Goal: Transaction & Acquisition: Purchase product/service

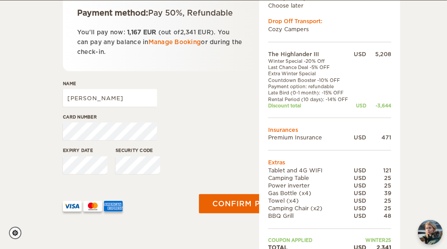
scroll to position [156, 0]
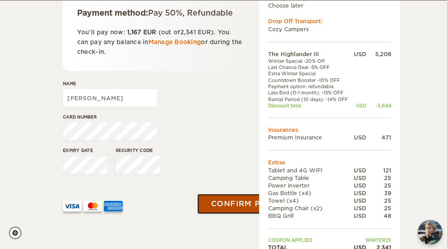
click at [225, 205] on button "Confirm payment" at bounding box center [253, 204] width 112 height 20
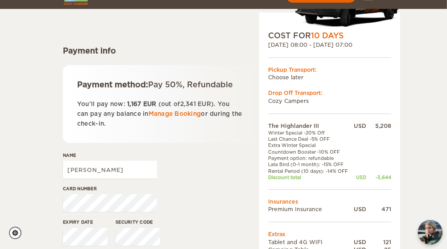
scroll to position [97, 0]
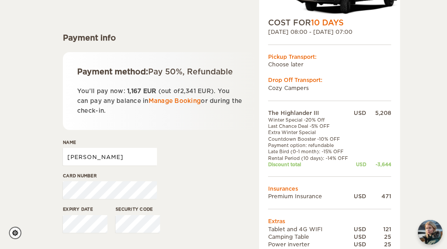
click at [146, 162] on input "[PERSON_NAME]" at bounding box center [110, 157] width 94 height 18
type input "Anthony Lopez"
click at [242, 146] on div "Name Anthony Lopez" at bounding box center [159, 155] width 193 height 33
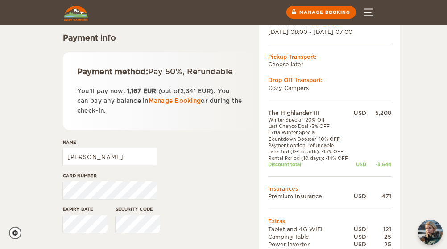
scroll to position [0, 0]
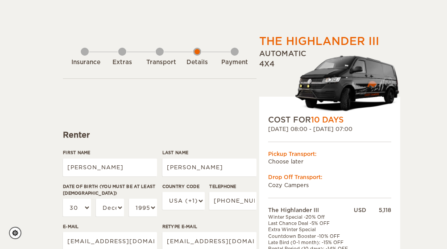
select select "30"
select select "12"
select select "1995"
select select "222"
select select "2"
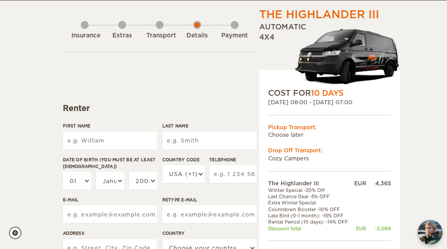
scroll to position [33, 0]
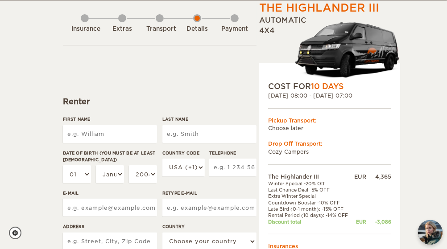
click at [110, 132] on input "First Name" at bounding box center [110, 134] width 94 height 18
type input "[PERSON_NAME]"
click at [209, 133] on input "Last Name" at bounding box center [209, 134] width 94 height 18
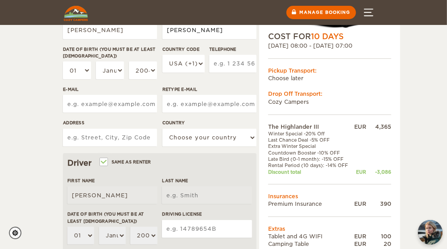
scroll to position [51, 0]
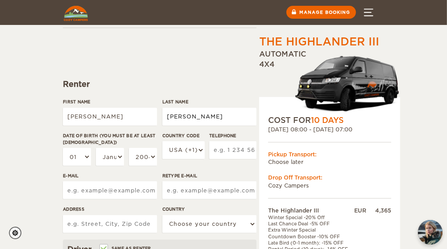
type input "Lopez"
click at [117, 157] on select "January February March April May June July August September October November De…" at bounding box center [110, 157] width 28 height 18
click at [75, 156] on select "01 02 03 04 05 06 07 08 09 10 11 12 13 14 15 16 17 18 19 20 21 22 23 24 25 26 2…" at bounding box center [77, 157] width 28 height 18
select select "30"
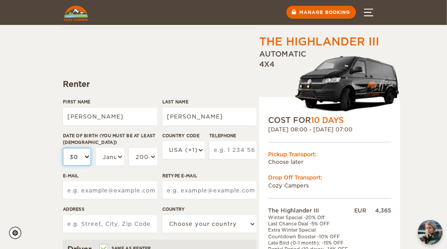
click at [63, 148] on select "01 02 03 04 05 06 07 08 09 10 11 12 13 14 15 16 17 18 19 20 21 22 23 24 25 26 2…" at bounding box center [77, 157] width 28 height 18
select select "30"
click at [119, 152] on select "January February March April May June July August September October November De…" at bounding box center [110, 157] width 28 height 18
select select "12"
click at [96, 148] on select "January February March April May June July August September October November De…" at bounding box center [110, 157] width 28 height 18
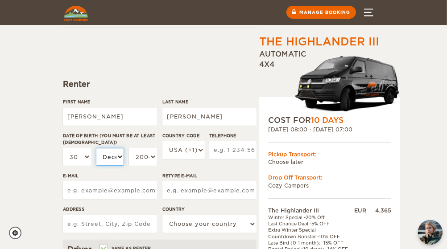
select select "12"
click at [147, 157] on select "2004 2003 2002 2001 2000 1999 1998 1997 1996 1995 1994 1993 1992 1991 1990 1989…" at bounding box center [143, 157] width 28 height 18
select select "1995"
click at [129, 148] on select "2004 2003 2002 2001 2000 1999 1998 1997 1996 1995 1994 1993 1992 1991 1990 1989…" at bounding box center [143, 157] width 28 height 18
select select "1995"
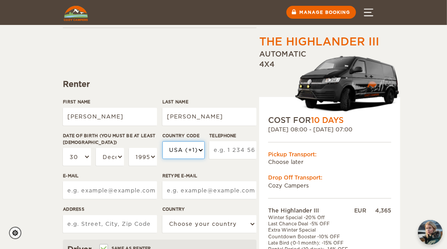
click at [183, 152] on select "USA (+1) UK (+44) Germany (+49) Algeria (+213) Andorra (+376) Angola (+244) Ang…" at bounding box center [183, 150] width 42 height 18
click at [205, 171] on div "Country Code USA (+1) UK (+44) Germany (+49) Algeria (+213) Andorra (+376) Ango…" at bounding box center [209, 152] width 94 height 41
click at [232, 151] on input "Telephone" at bounding box center [232, 150] width 47 height 18
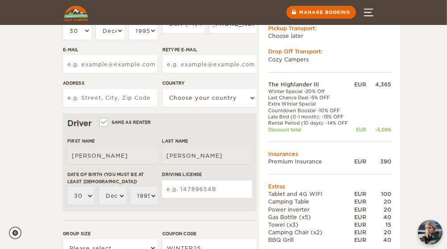
scroll to position [177, 0]
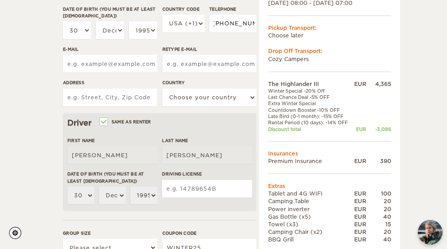
type input "813-597-3557"
click at [97, 68] on input "E-mail" at bounding box center [110, 64] width 94 height 18
type input "antdevon95@gmail.com"
click at [191, 68] on input "Retype E-mail" at bounding box center [209, 64] width 94 height 18
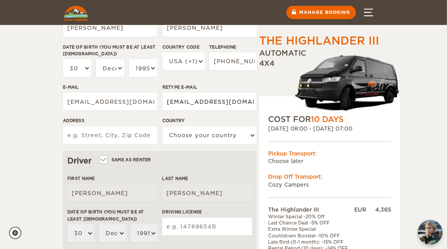
scroll to position [139, 0]
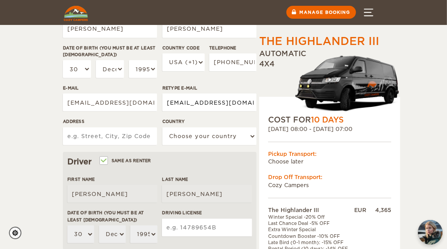
type input "antdevon95@gmail.com"
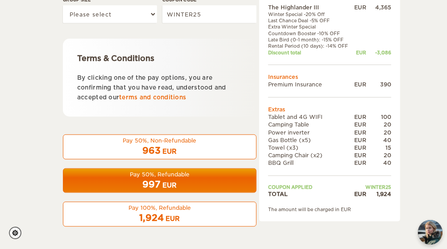
scroll to position [411, 0]
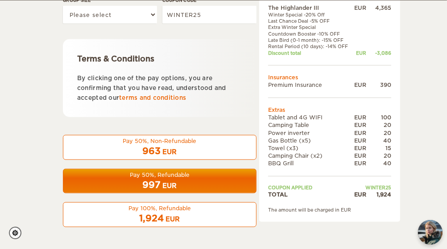
click at [212, 214] on div "1,924 EUR" at bounding box center [160, 218] width 182 height 13
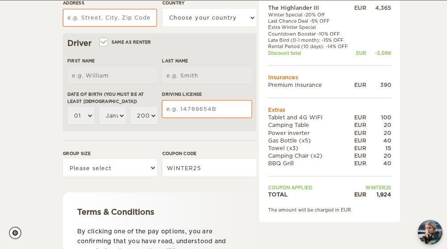
scroll to position [411, 0]
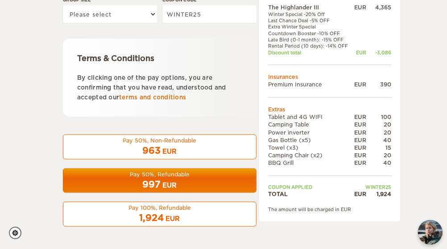
click at [180, 218] on div "EUR" at bounding box center [173, 218] width 14 height 9
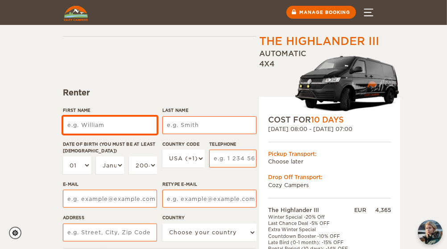
type input "a"
type input "[PERSON_NAME]"
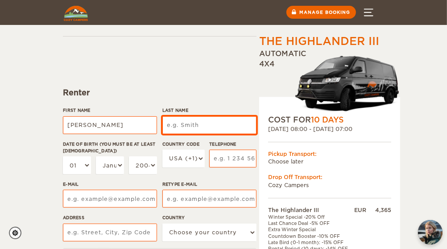
type input "[PERSON_NAME]"
click at [201, 120] on input "Last Name" at bounding box center [209, 125] width 94 height 18
type input "Lopez"
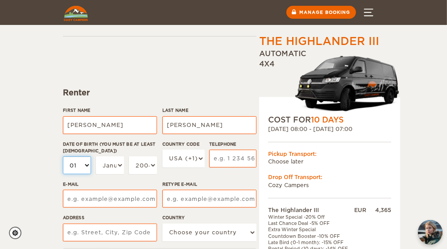
type input "Lopez"
click at [84, 162] on select "01 02 03 04 05 06 07 08 09 10 11 12 13 14 15 16 17 18 19 20 21 22 23 24 25 26 2…" at bounding box center [77, 165] width 28 height 18
select select "30"
click at [63, 156] on select "01 02 03 04 05 06 07 08 09 10 11 12 13 14 15 16 17 18 19 20 21 22 23 24 25 26 2…" at bounding box center [77, 165] width 28 height 18
select select "30"
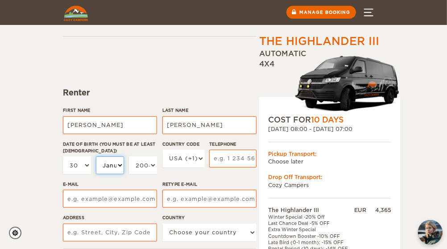
click at [115, 161] on select "January February March April May June July August September October November De…" at bounding box center [110, 165] width 28 height 18
select select "12"
click at [96, 156] on select "January February March April May June July August September October November De…" at bounding box center [110, 165] width 28 height 18
select select "12"
click at [148, 163] on select "2004 2003 2002 2001 2000 1999 1998 1997 1996 1995 1994 1993 1992 1991 1990 1989…" at bounding box center [143, 165] width 28 height 18
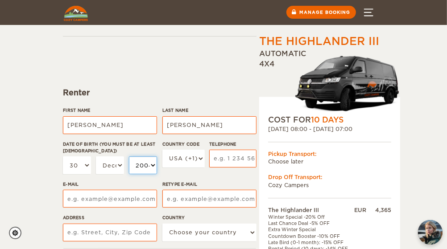
select select "1995"
click at [129, 156] on select "2004 2003 2002 2001 2000 1999 1998 1997 1996 1995 1994 1993 1992 1991 1990 1989…" at bounding box center [143, 165] width 28 height 18
select select "1995"
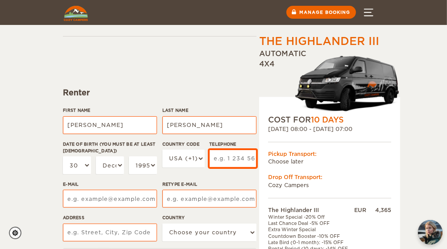
click at [221, 158] on input "Telephone" at bounding box center [232, 159] width 47 height 18
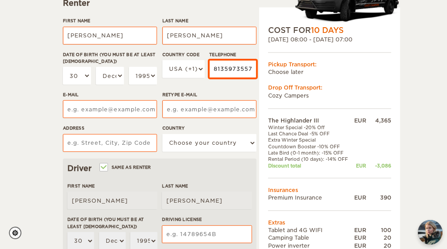
scroll to position [133, 0]
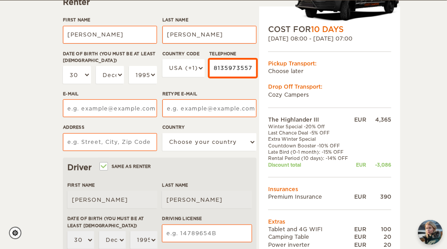
type input "8135973557"
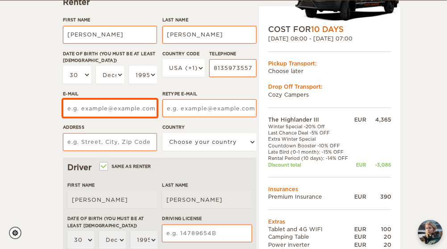
click at [106, 103] on input "E-mail" at bounding box center [110, 108] width 94 height 18
type input "antdevon95@gmail.com"
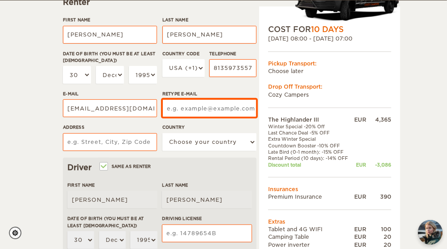
click at [183, 110] on input "Retype E-mail" at bounding box center [209, 108] width 94 height 18
type input "antdevon95@gmail.com"
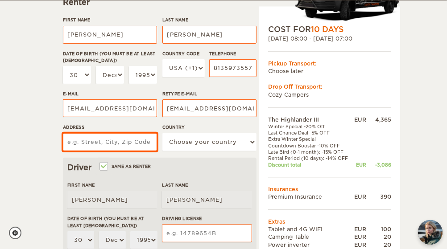
click at [134, 140] on input "Address" at bounding box center [110, 142] width 94 height 18
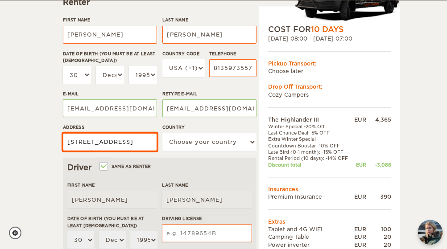
scroll to position [0, 32]
type input "11726 Forest Hills Dr, Tampa FL 33612"
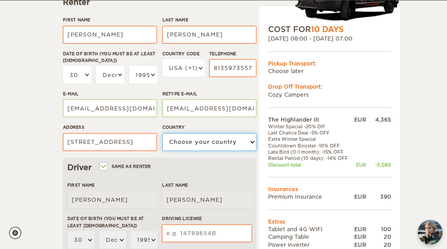
click at [230, 145] on select "Choose your country United States United Kingdom Germany Afghanistan Albania Al…" at bounding box center [209, 142] width 94 height 18
select select "222"
click at [162, 133] on select "Choose your country United States United Kingdom Germany Afghanistan Albania Al…" at bounding box center [209, 142] width 94 height 18
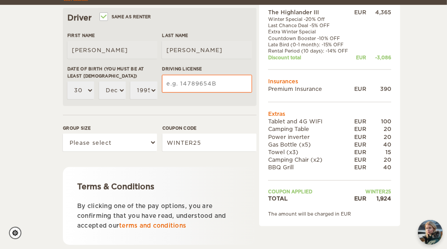
scroll to position [289, 0]
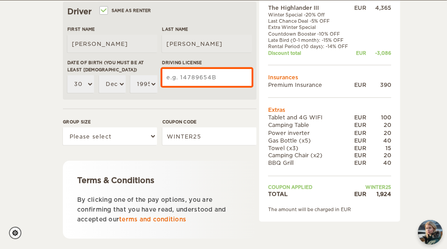
click at [185, 81] on input "Driving License" at bounding box center [207, 78] width 90 height 18
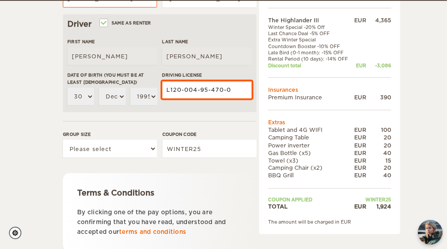
scroll to position [277, 0]
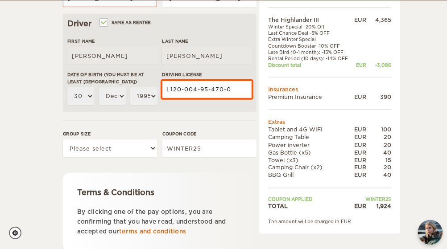
type input "L120-004-95-470-0"
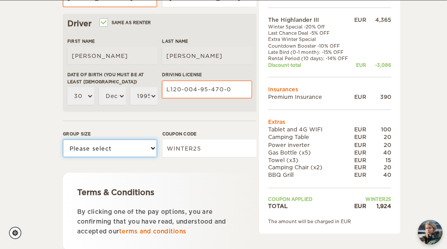
click at [128, 149] on select "Please select 1 2 3" at bounding box center [110, 149] width 94 height 18
select select "2"
click at [63, 140] on select "Please select 1 2 3" at bounding box center [110, 149] width 94 height 18
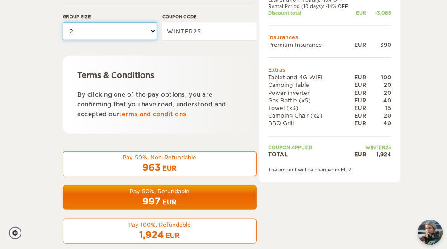
scroll to position [396, 0]
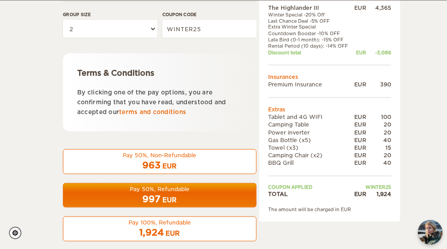
click at [189, 234] on div "1,924 EUR" at bounding box center [160, 232] width 182 height 13
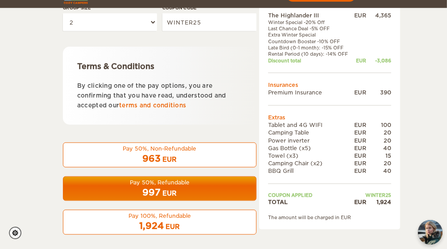
scroll to position [401, 0]
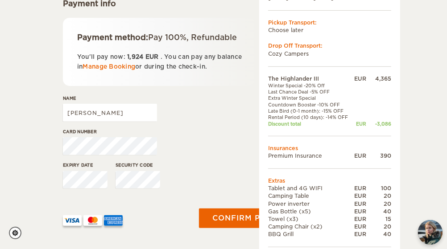
scroll to position [131, 0]
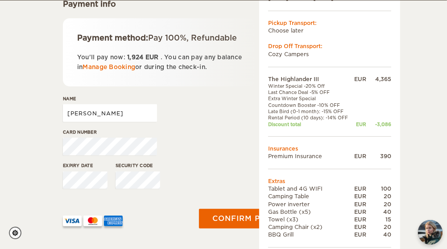
click at [130, 112] on input "[PERSON_NAME]" at bounding box center [110, 113] width 94 height 18
type input "[PERSON_NAME]"
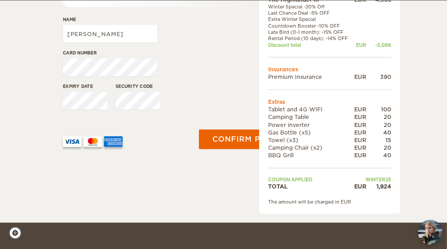
scroll to position [211, 0]
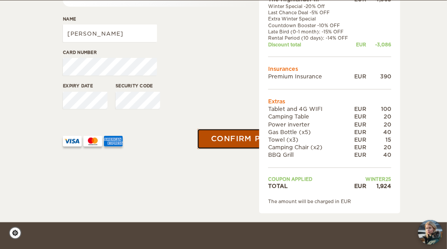
click at [231, 138] on button "Confirm payment" at bounding box center [253, 139] width 112 height 20
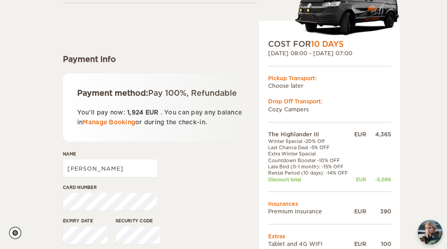
scroll to position [134, 0]
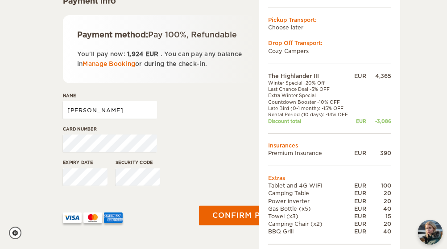
click at [114, 106] on input "[PERSON_NAME]" at bounding box center [110, 110] width 94 height 18
type input "[PERSON_NAME]"
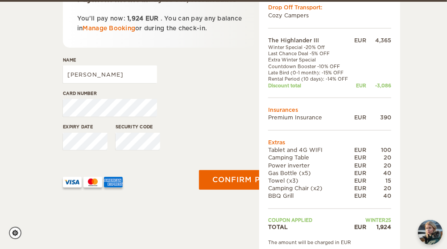
scroll to position [172, 0]
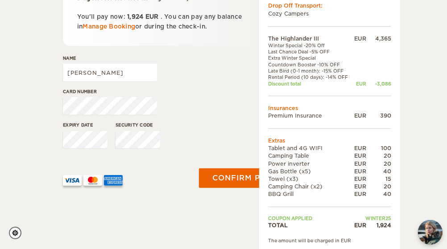
click at [194, 222] on div "Insurance Extras Transport Details Payment Payment info Payment method: Pay 100…" at bounding box center [159, 57] width 193 height 390
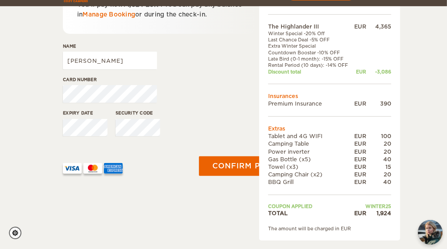
scroll to position [182, 0]
